Goal: Find specific page/section: Find specific page/section

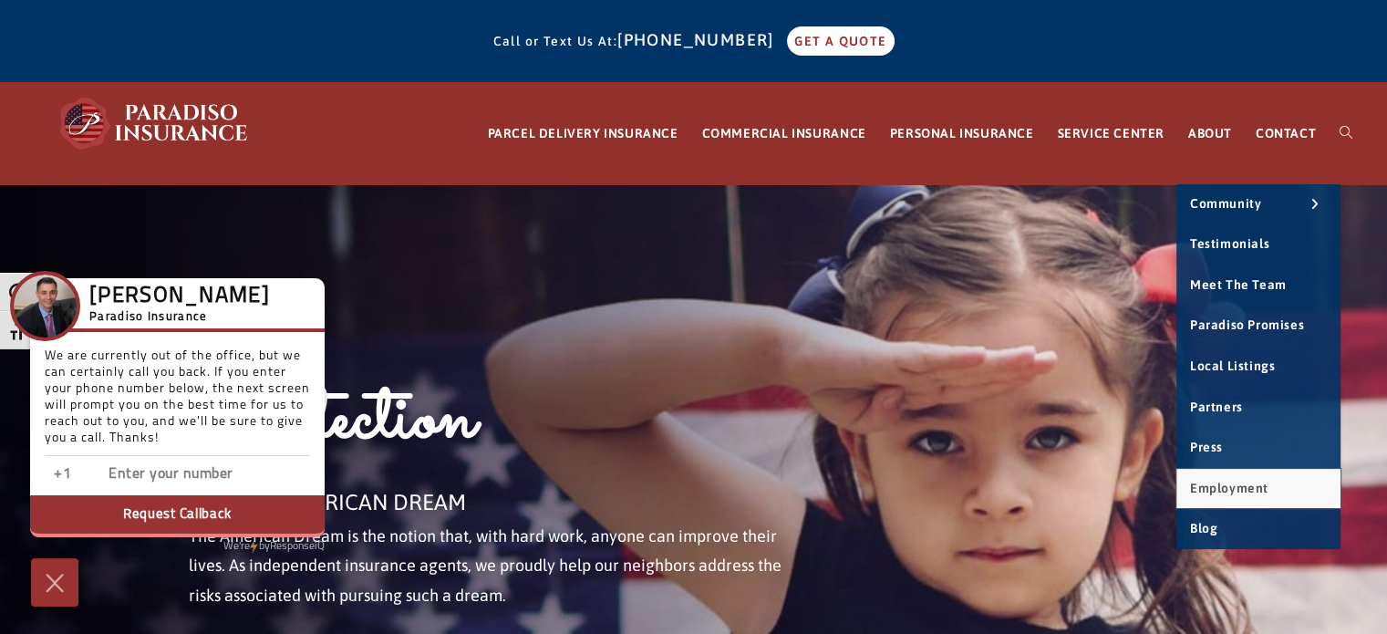
click at [1226, 483] on span "Employment" at bounding box center [1229, 488] width 78 height 15
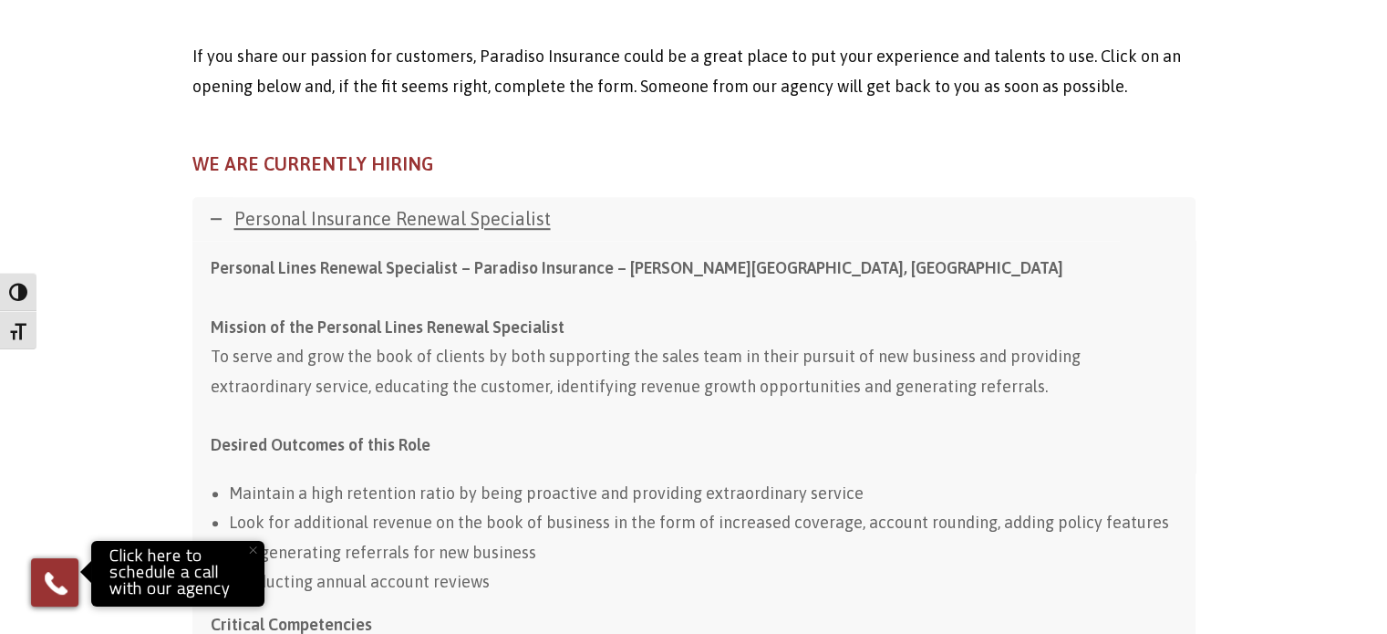
scroll to position [1111, 0]
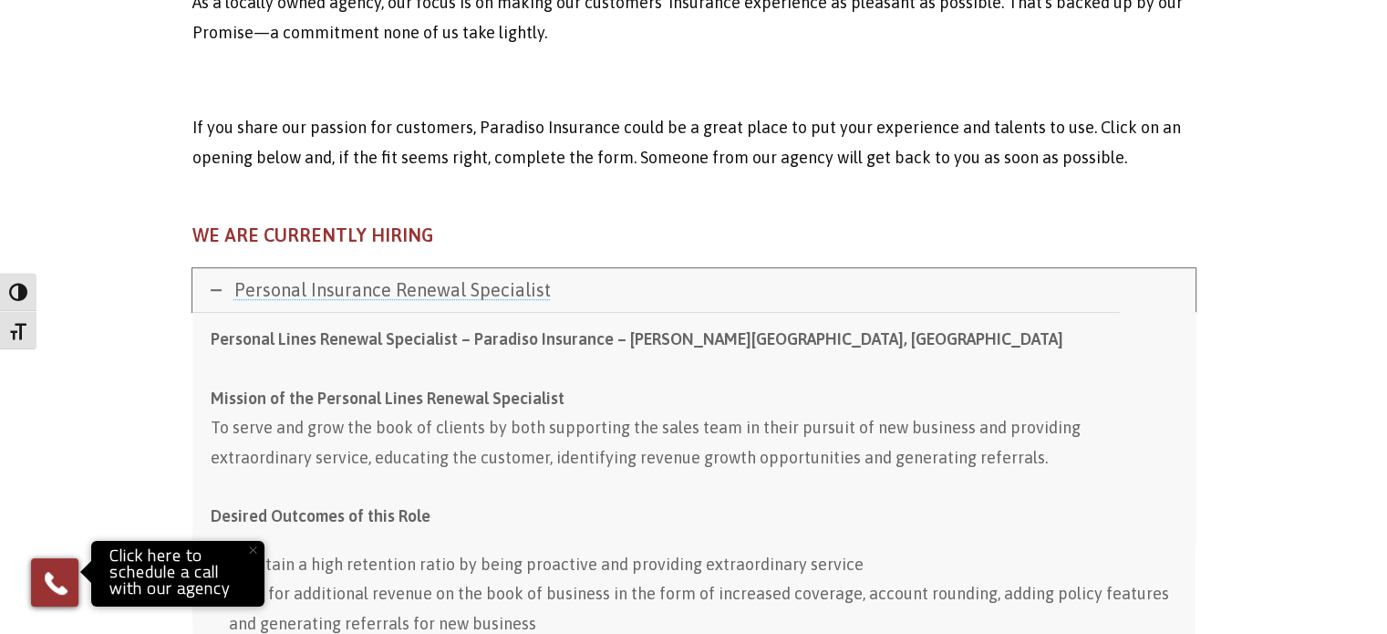
click at [339, 284] on span "Personal Insurance Renewal Specialist" at bounding box center [392, 289] width 316 height 21
click at [215, 291] on icon at bounding box center [216, 289] width 11 height 11
click at [266, 290] on span "Personal Insurance Renewal Specialist" at bounding box center [392, 289] width 316 height 21
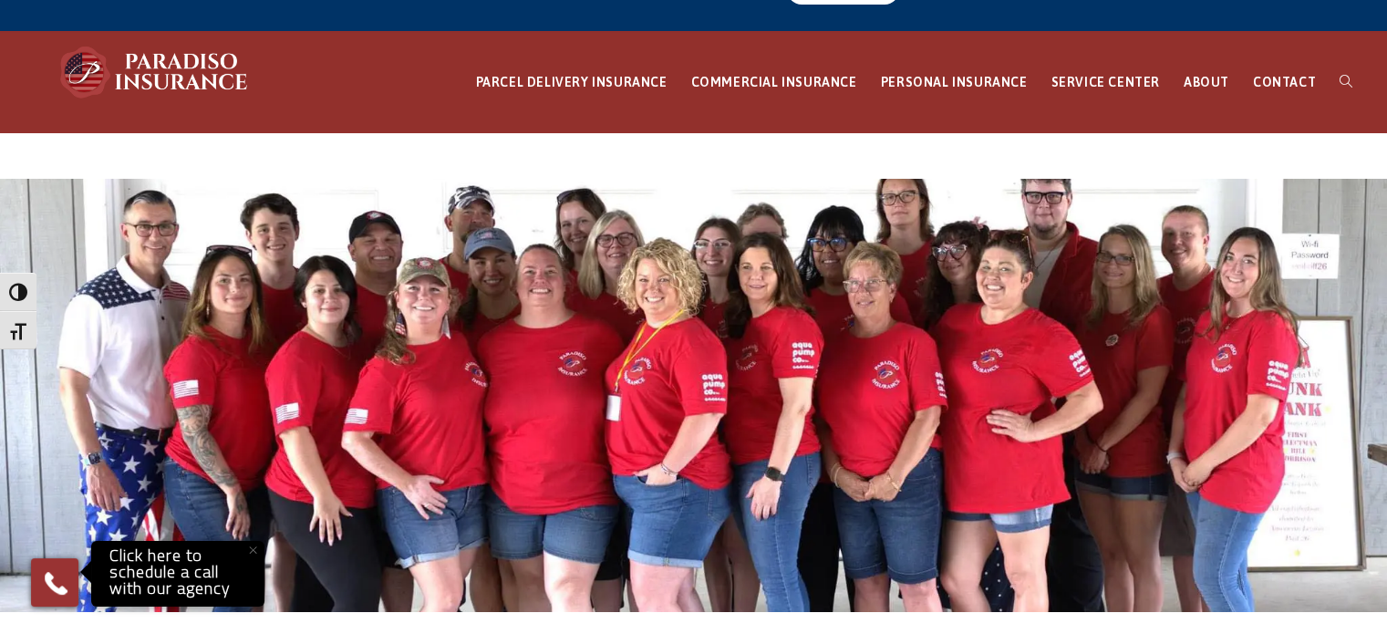
scroll to position [0, 0]
